Goal: Task Accomplishment & Management: Manage account settings

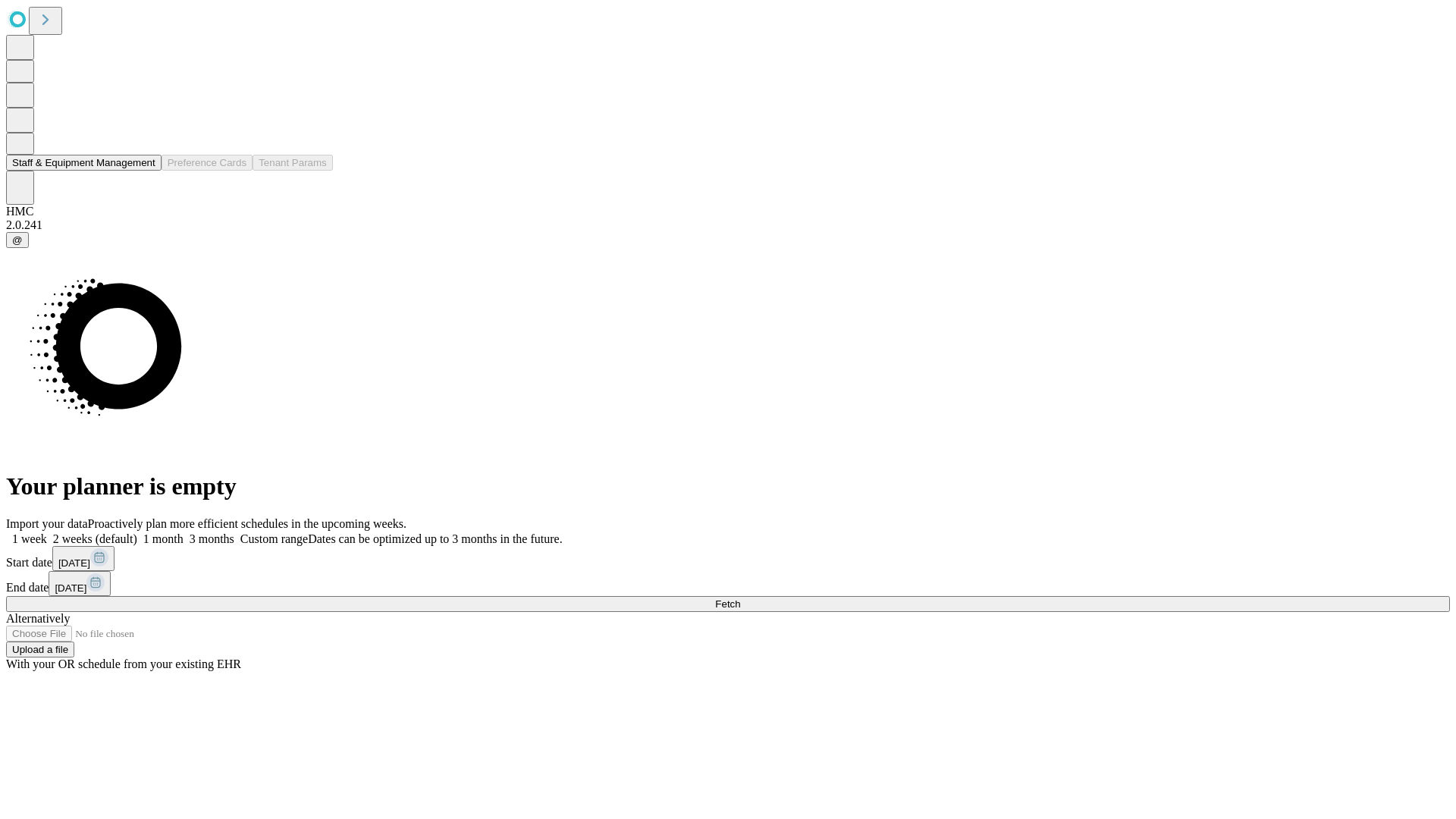
click at [142, 171] on button "Staff & Equipment Management" at bounding box center [84, 163] width 155 height 16
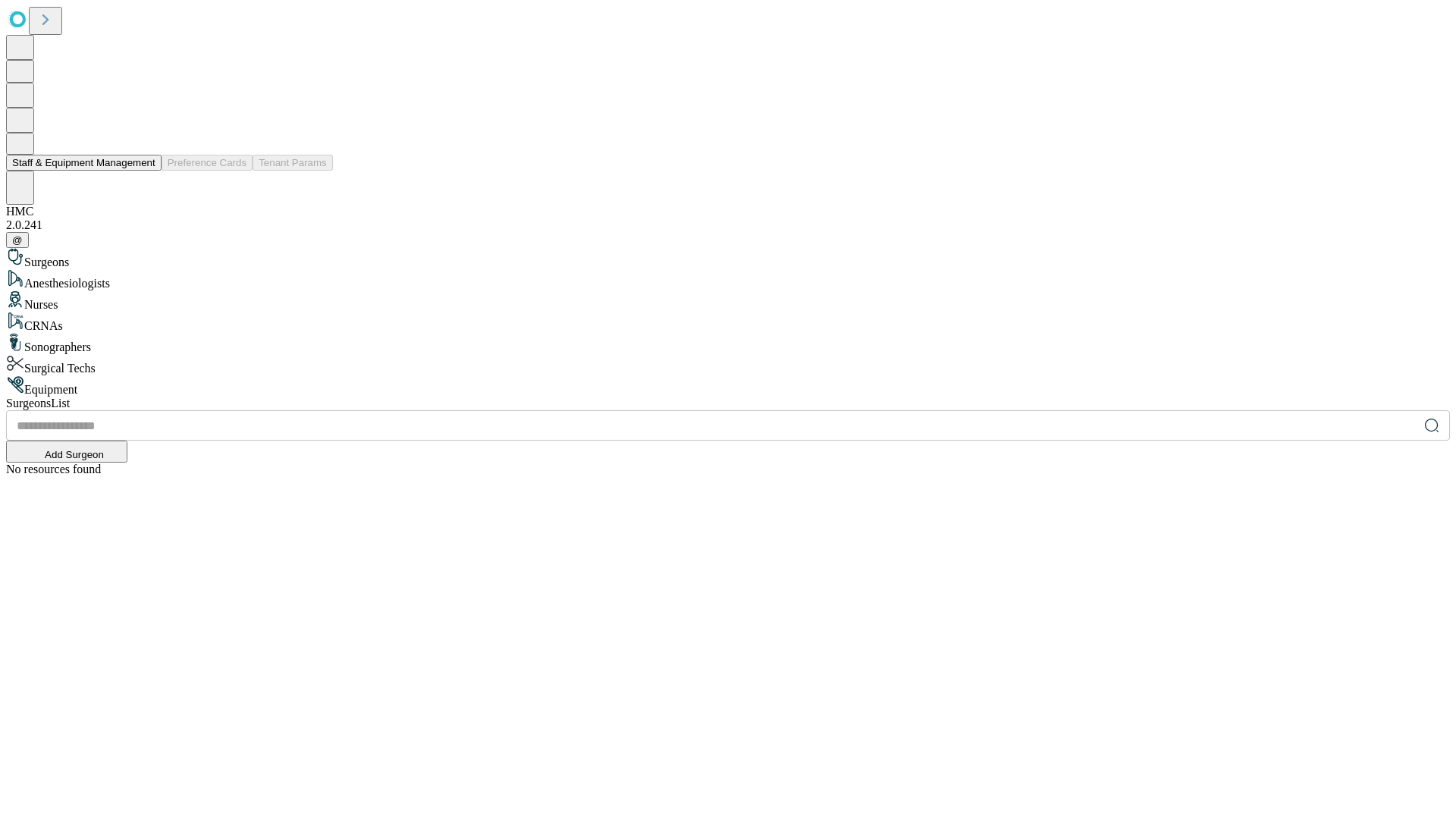
click at [144, 171] on button "Staff & Equipment Management" at bounding box center [84, 163] width 155 height 16
